Goal: Register for event/course

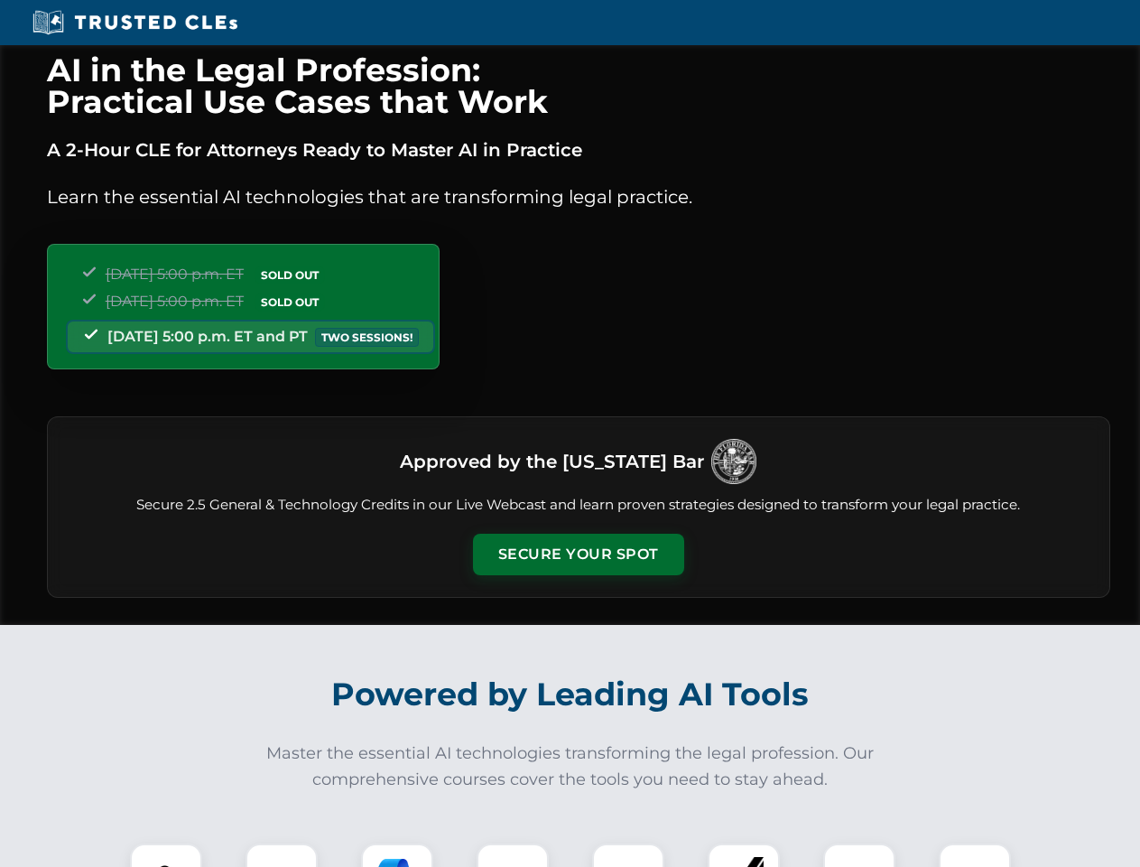
click at [578, 554] on button "Secure Your Spot" at bounding box center [578, 554] width 211 height 42
click at [166, 855] on img at bounding box center [166, 879] width 52 height 52
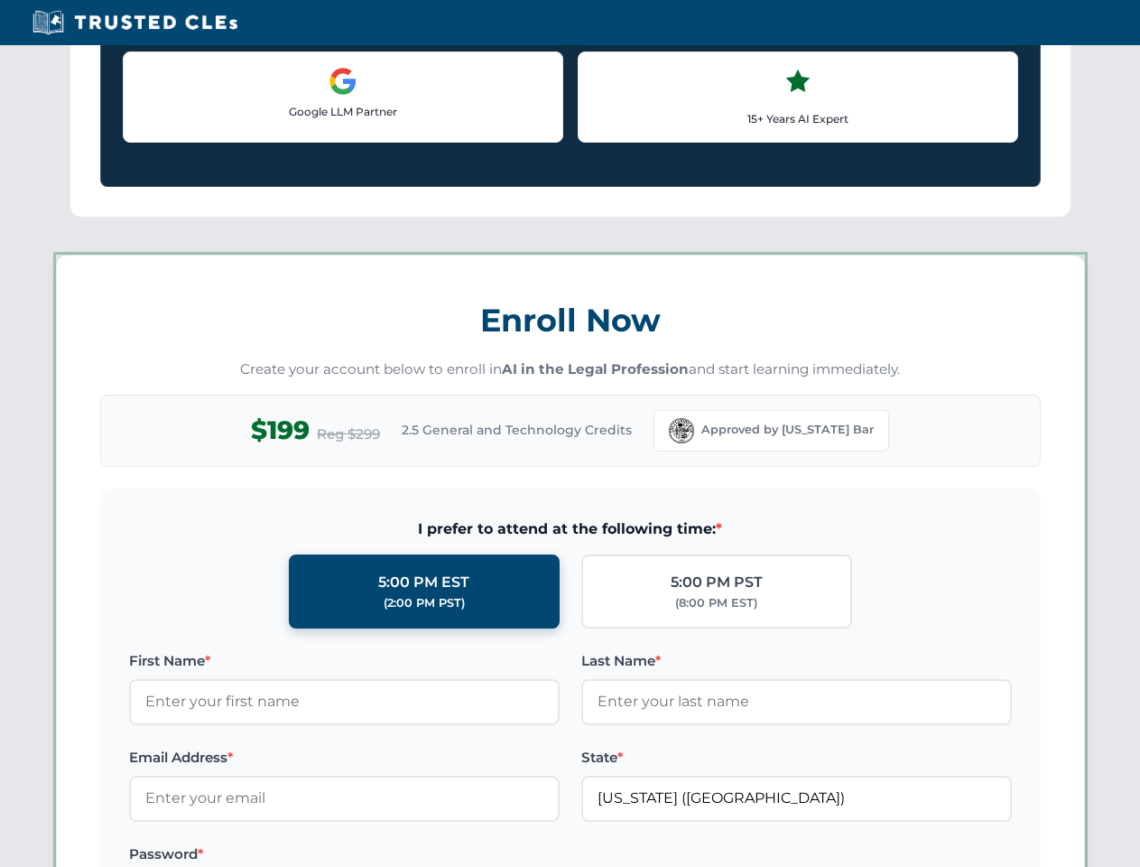
click at [513, 855] on label "Password *" at bounding box center [344, 854] width 431 height 22
